Goal: Task Accomplishment & Management: Manage account settings

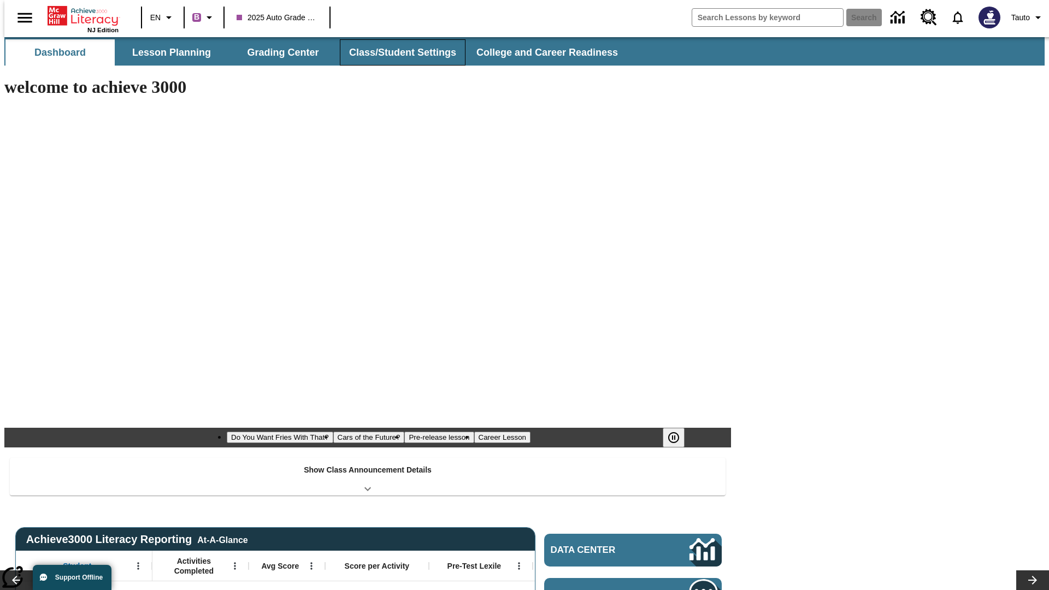
click at [397, 52] on button "Class/Student Settings" at bounding box center [403, 52] width 126 height 26
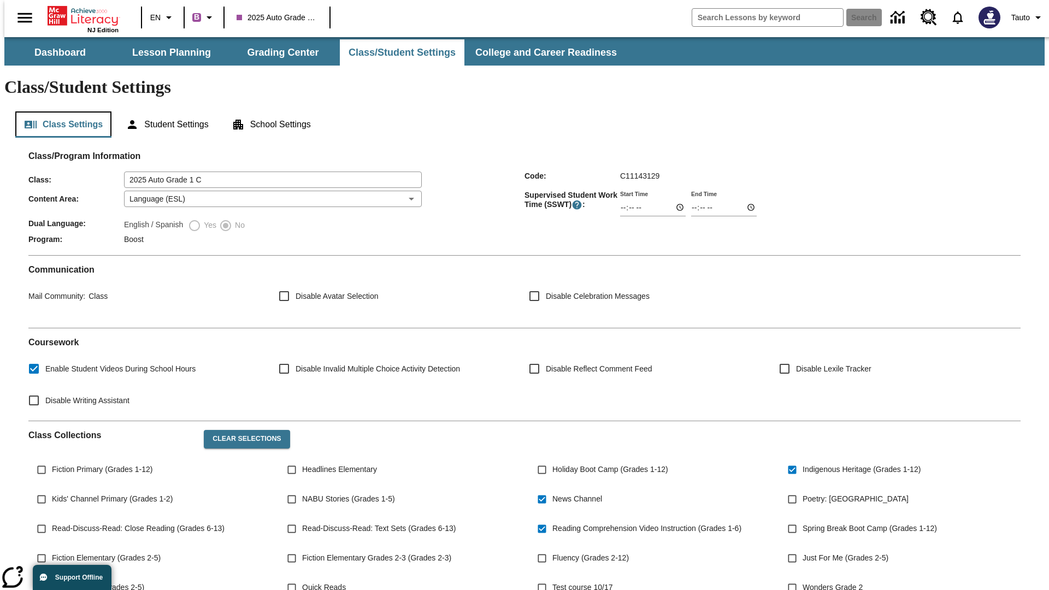
click at [59, 111] on button "Class Settings" at bounding box center [63, 124] width 96 height 26
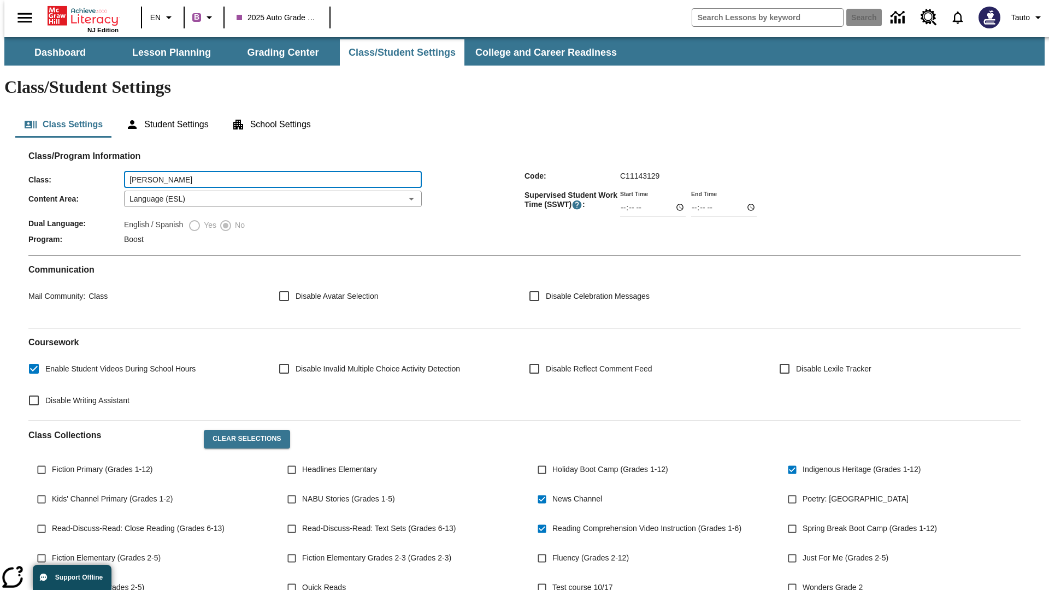
type input "Emmerich - Ferry"
type input "06:00"
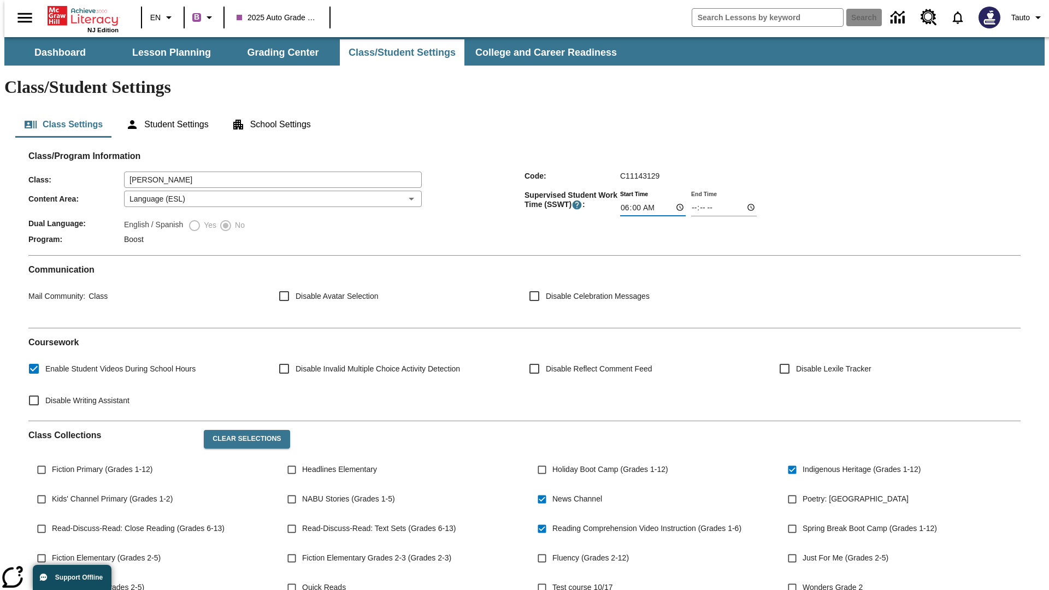
type input "06:01"
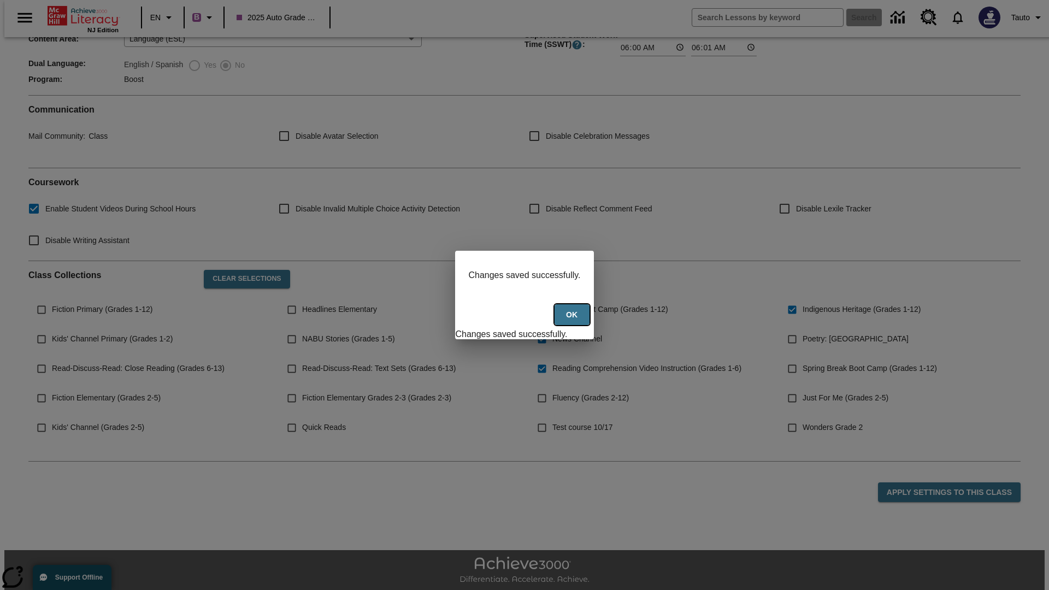
click at [573, 321] on button "Ok" at bounding box center [572, 314] width 35 height 21
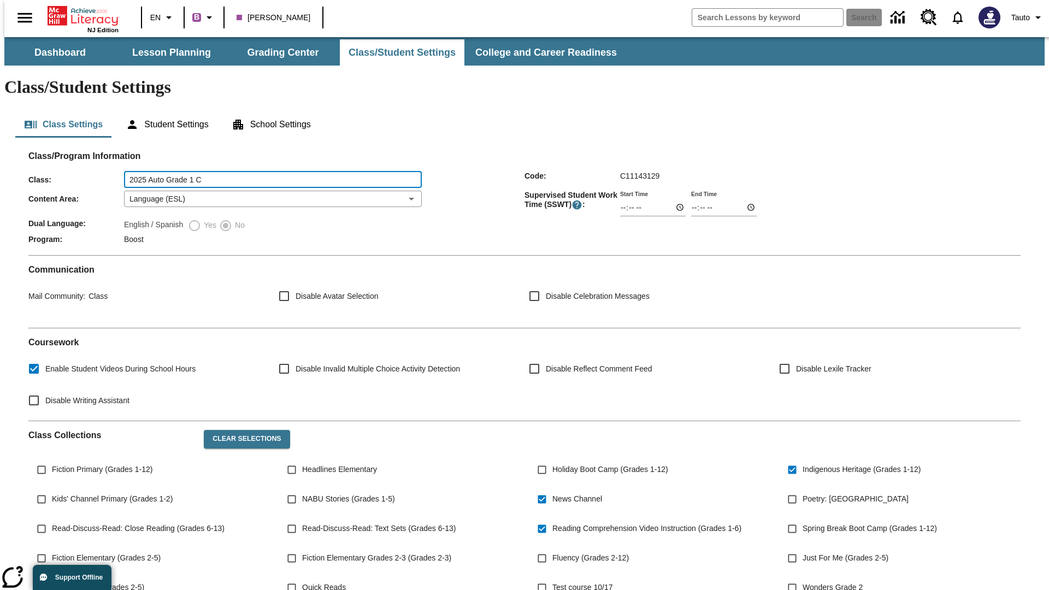
type input "2025 Auto Grade 1 C"
type input "06:00"
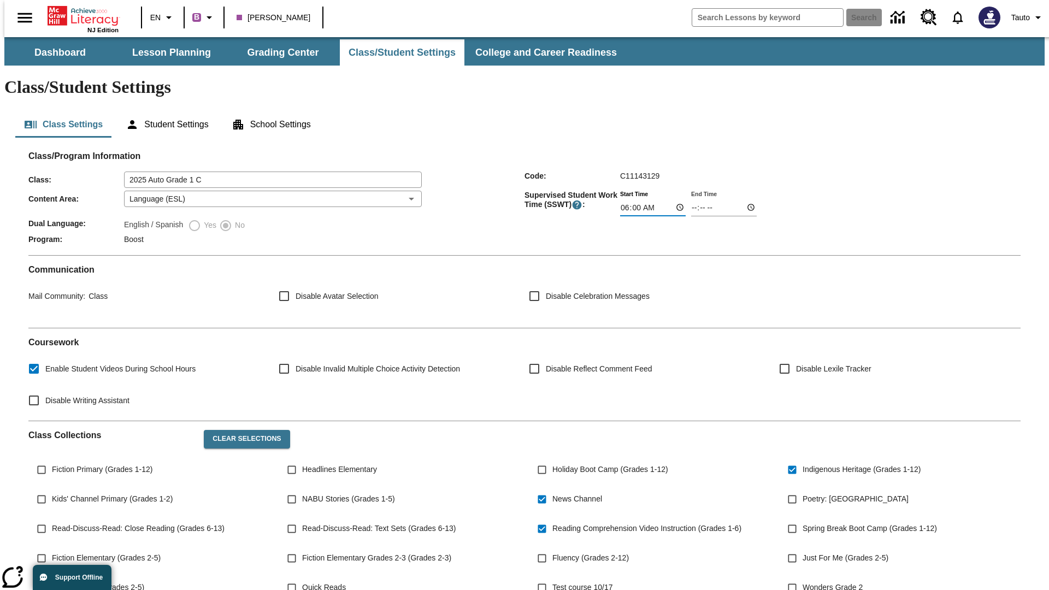
type input "06:01"
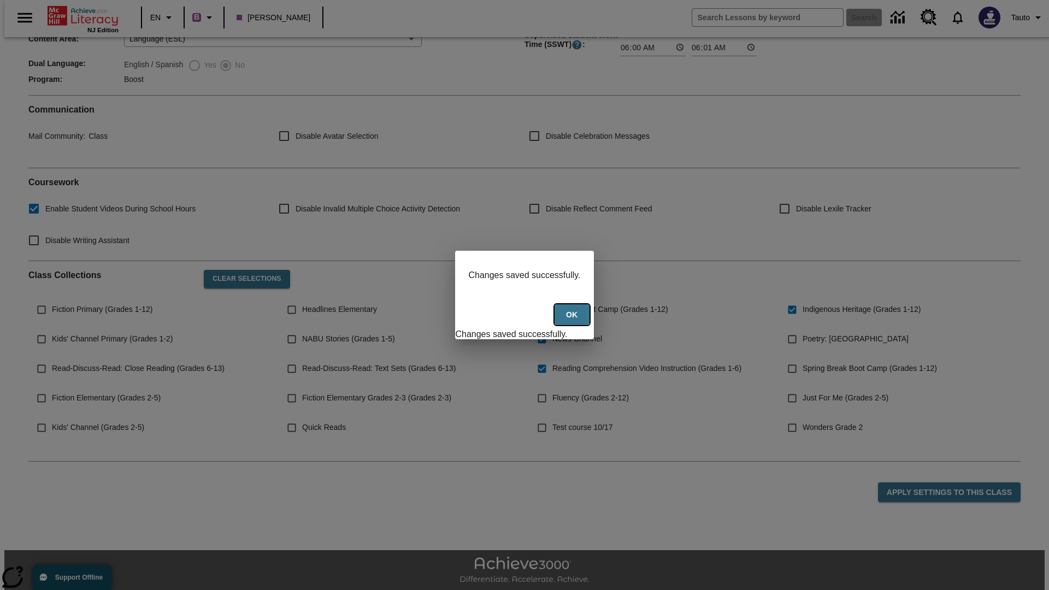
click at [573, 321] on button "Ok" at bounding box center [572, 314] width 35 height 21
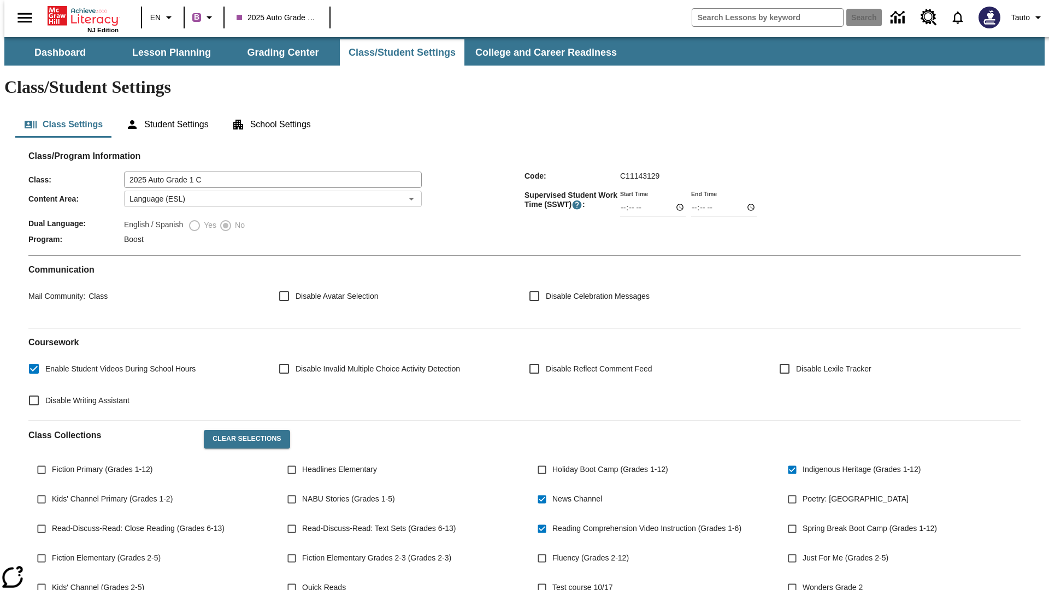
click at [269, 167] on body "Skip to main content NJ Edition EN B 2025 Auto Grade 1 C Search Tauto Dashboard…" at bounding box center [524, 409] width 1041 height 744
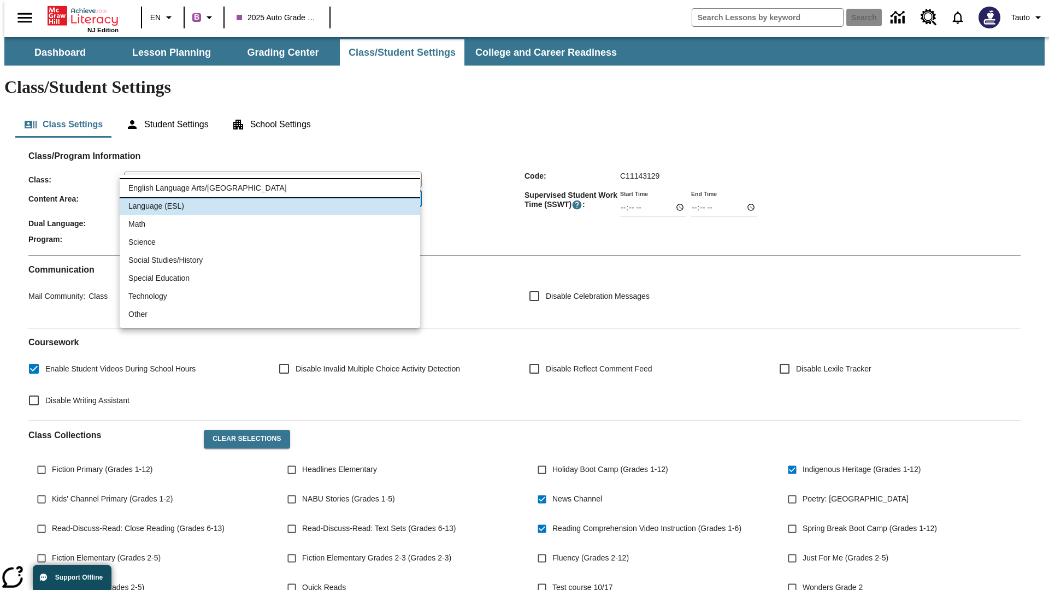
click at [270, 188] on li "English Language Arts/[GEOGRAPHIC_DATA]" at bounding box center [270, 188] width 301 height 18
type input "1"
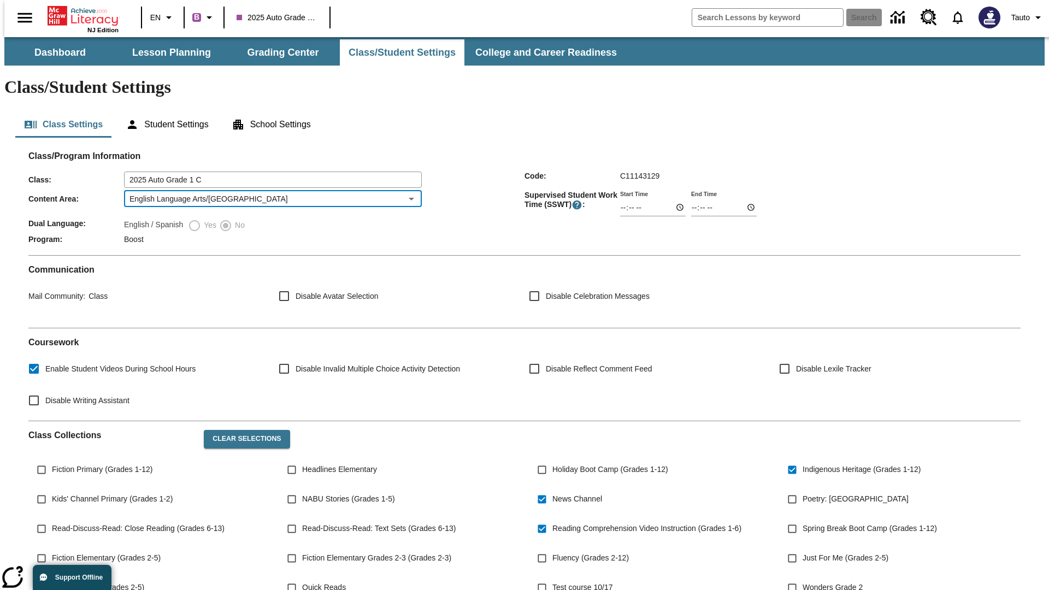
scroll to position [160, 0]
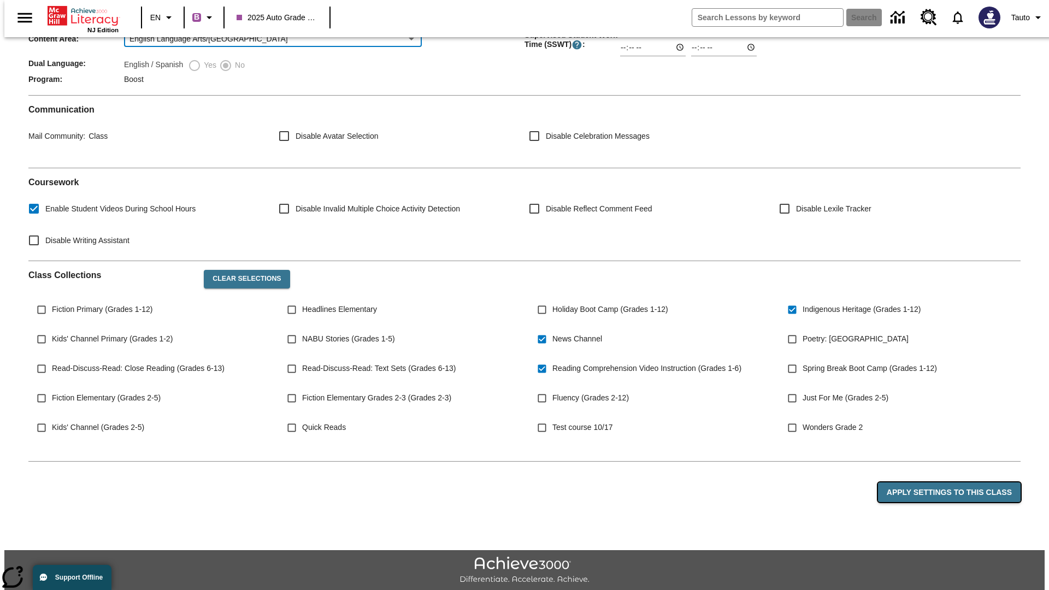
click at [956, 483] on button "Apply Settings to this Class" at bounding box center [949, 493] width 143 height 20
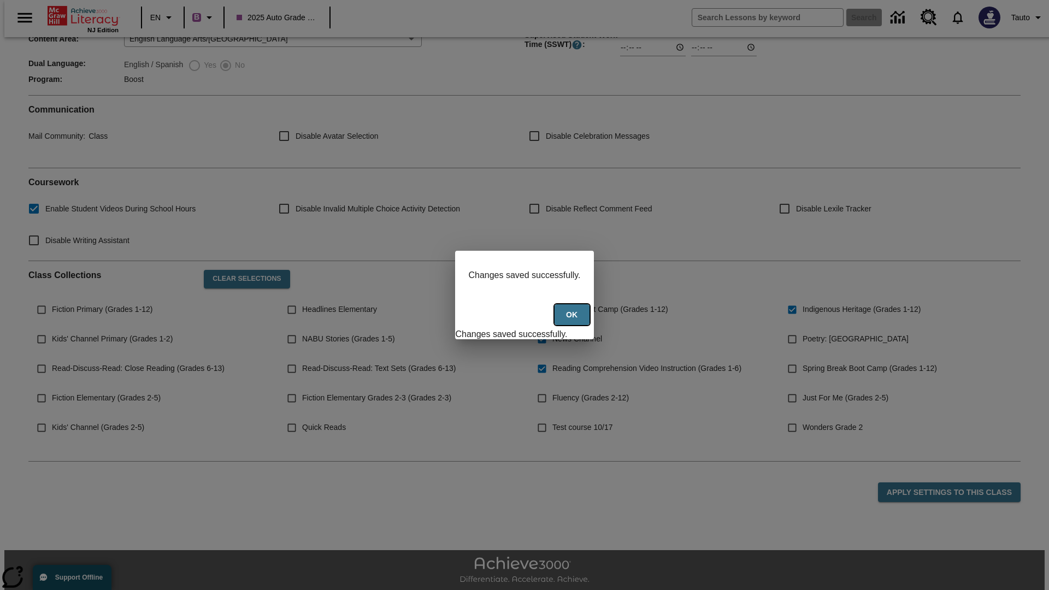
click at [573, 321] on button "Ok" at bounding box center [572, 314] width 35 height 21
